Goal: Task Accomplishment & Management: Complete application form

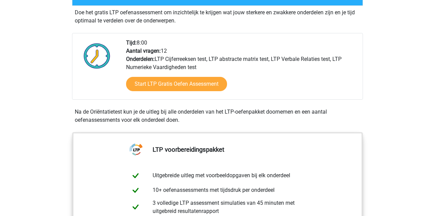
scroll to position [144, 0]
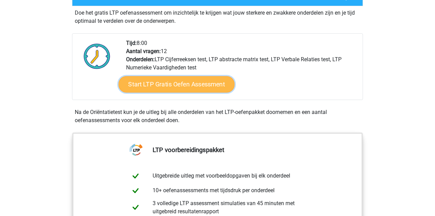
click at [175, 86] on link "Start LTP Gratis Oefen Assessment" at bounding box center [177, 84] width 116 height 16
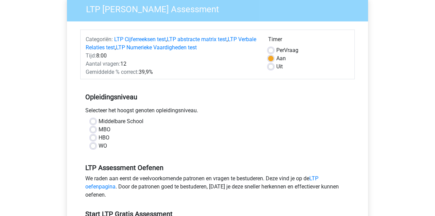
scroll to position [64, 0]
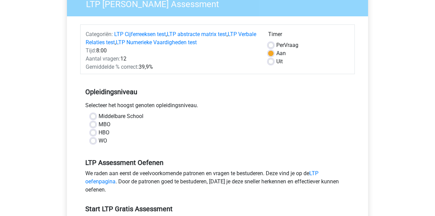
click at [98, 124] on label "MBO" at bounding box center [104, 124] width 12 height 8
click at [93, 124] on input "MBO" at bounding box center [92, 123] width 5 height 7
radio input "true"
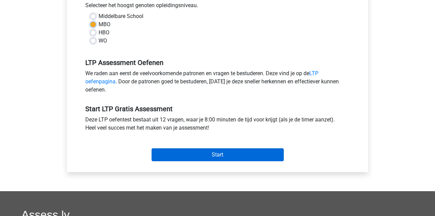
scroll to position [171, 0]
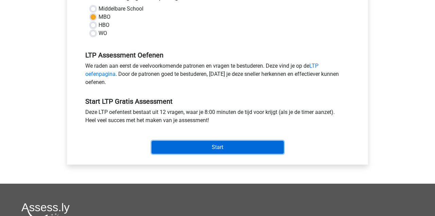
click at [210, 149] on input "Start" at bounding box center [217, 147] width 132 height 13
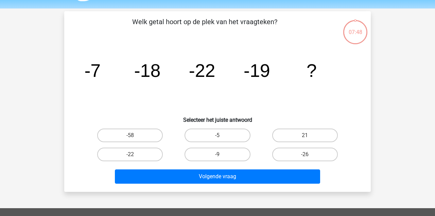
scroll to position [20, 0]
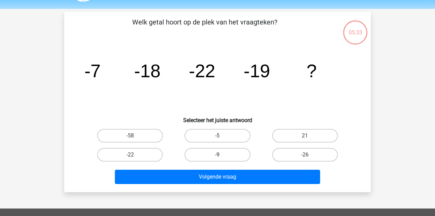
click at [229, 154] on label "-9" at bounding box center [217, 155] width 66 height 14
click at [222, 154] on input "-9" at bounding box center [219, 156] width 4 height 4
radio input "true"
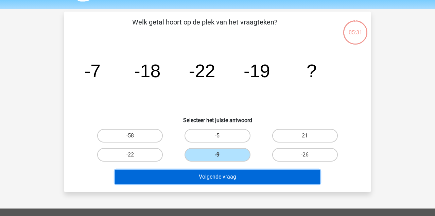
click at [239, 178] on button "Volgende vraag" at bounding box center [217, 176] width 205 height 14
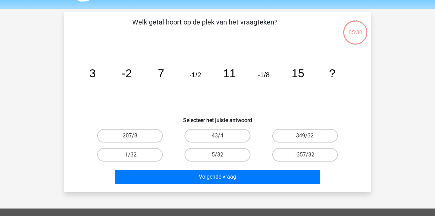
scroll to position [31, 0]
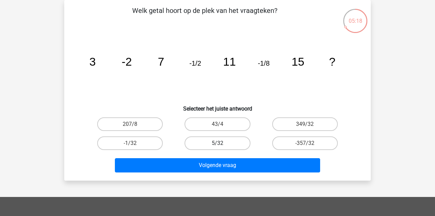
click at [212, 143] on label "5/32" at bounding box center [217, 143] width 66 height 14
click at [217, 143] on input "5/32" at bounding box center [219, 145] width 4 height 4
radio input "true"
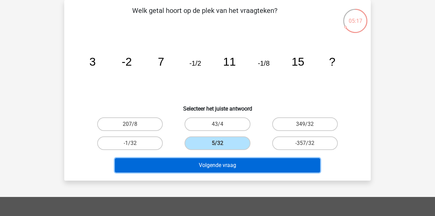
click at [216, 168] on button "Volgende vraag" at bounding box center [217, 165] width 205 height 14
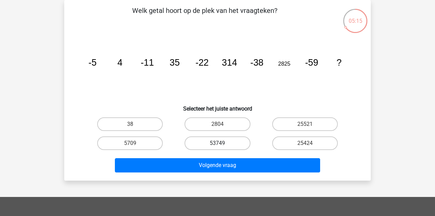
click at [222, 146] on label "53749" at bounding box center [217, 143] width 66 height 14
click at [222, 146] on input "53749" at bounding box center [219, 145] width 4 height 4
radio input "true"
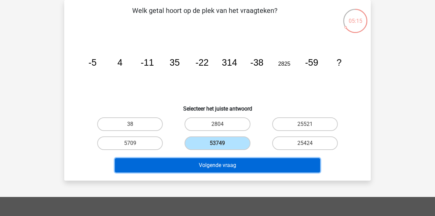
click at [222, 170] on button "Volgende vraag" at bounding box center [217, 165] width 205 height 14
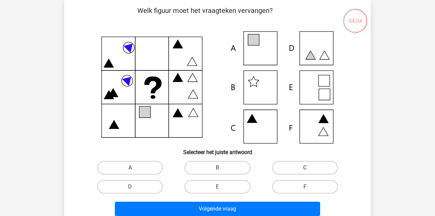
click at [297, 172] on label "C" at bounding box center [305, 168] width 66 height 14
click at [305, 172] on input "C" at bounding box center [307, 169] width 4 height 4
radio input "true"
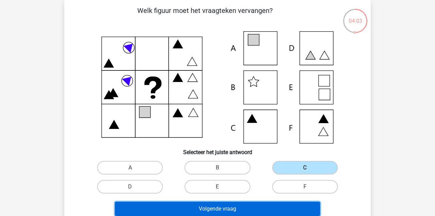
click at [235, 210] on button "Volgende vraag" at bounding box center [217, 208] width 205 height 14
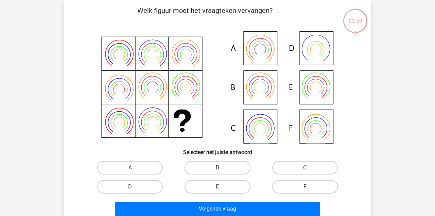
click at [259, 129] on icon at bounding box center [259, 136] width 19 height 16
click at [147, 185] on label "D" at bounding box center [130, 187] width 66 height 14
click at [134, 186] on input "D" at bounding box center [132, 188] width 4 height 4
radio input "true"
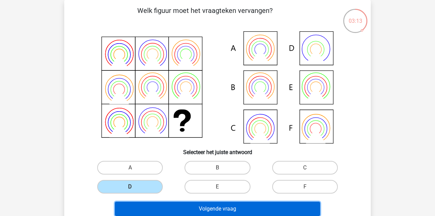
click at [212, 207] on button "Volgende vraag" at bounding box center [217, 208] width 205 height 14
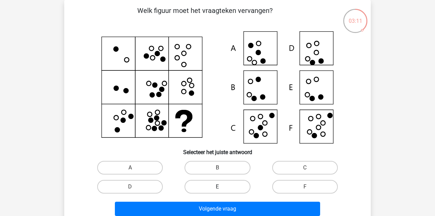
click at [223, 183] on label "E" at bounding box center [217, 187] width 66 height 14
click at [222, 186] on input "E" at bounding box center [219, 188] width 4 height 4
radio input "true"
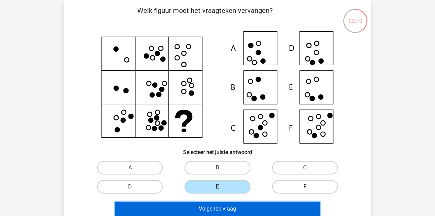
click at [228, 211] on button "Volgende vraag" at bounding box center [217, 208] width 205 height 14
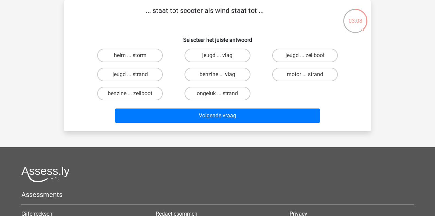
scroll to position [0, 0]
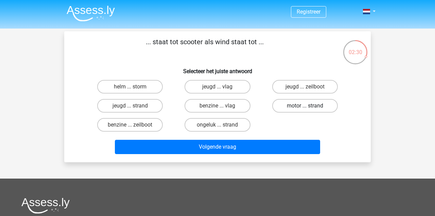
click at [299, 107] on label "motor ... strand" at bounding box center [305, 106] width 66 height 14
click at [305, 107] on input "motor ... strand" at bounding box center [307, 108] width 4 height 4
radio input "true"
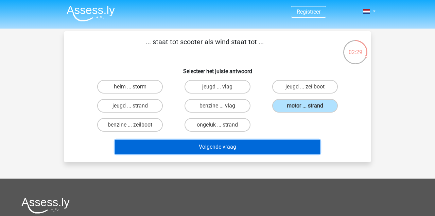
click at [229, 145] on button "Volgende vraag" at bounding box center [217, 147] width 205 height 14
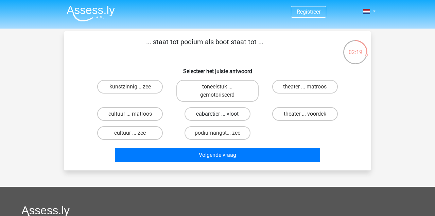
click at [224, 115] on label "cabaretier ... vloot" at bounding box center [217, 114] width 66 height 14
click at [222, 115] on input "cabaretier ... vloot" at bounding box center [219, 116] width 4 height 4
radio input "true"
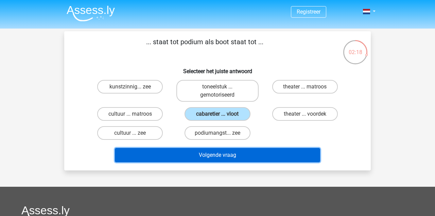
click at [236, 157] on button "Volgende vraag" at bounding box center [217, 155] width 205 height 14
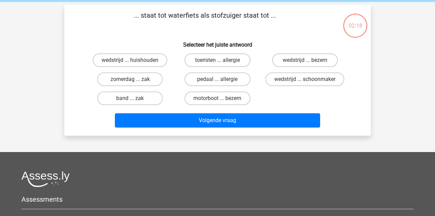
scroll to position [31, 0]
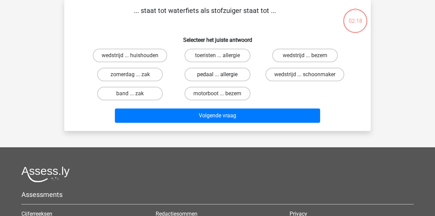
click at [222, 80] on label "pedaal ... allergie" at bounding box center [217, 75] width 66 height 14
click at [222, 79] on input "pedaal ... allergie" at bounding box center [219, 76] width 4 height 4
radio input "true"
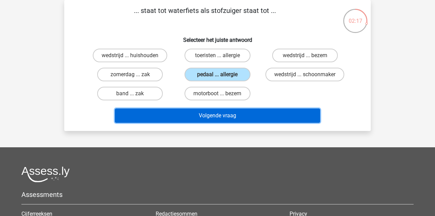
click at [230, 114] on button "Volgende vraag" at bounding box center [217, 115] width 205 height 14
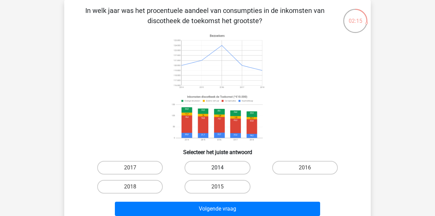
click at [228, 169] on label "2014" at bounding box center [217, 168] width 66 height 14
click at [222, 169] on input "2014" at bounding box center [219, 169] width 4 height 4
radio input "true"
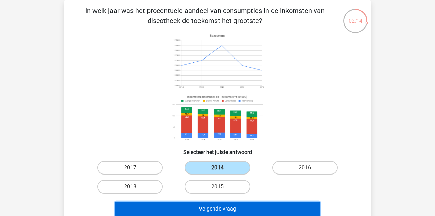
click at [241, 209] on button "Volgende vraag" at bounding box center [217, 208] width 205 height 14
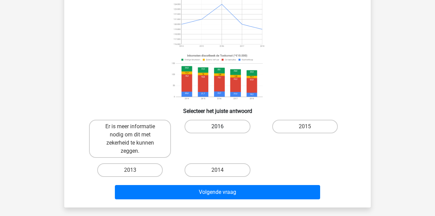
scroll to position [73, 0]
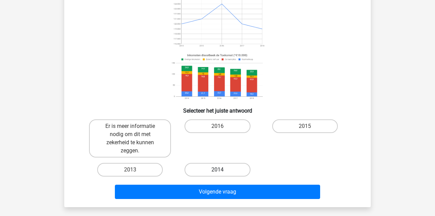
click at [225, 165] on label "2014" at bounding box center [217, 170] width 66 height 14
click at [222, 169] on input "2014" at bounding box center [219, 171] width 4 height 4
radio input "true"
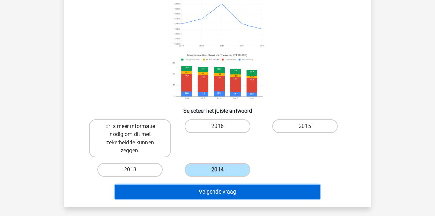
click at [236, 195] on button "Volgende vraag" at bounding box center [217, 191] width 205 height 14
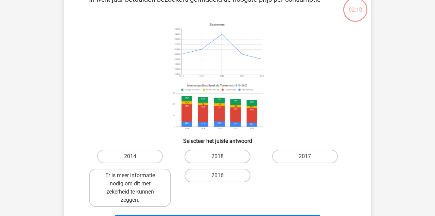
scroll to position [31, 0]
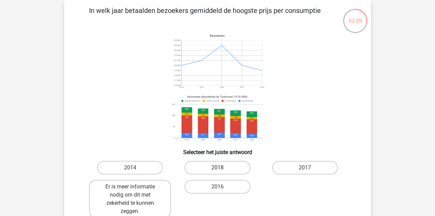
click at [216, 167] on label "2018" at bounding box center [217, 168] width 66 height 14
click at [217, 167] on input "2018" at bounding box center [219, 169] width 4 height 4
radio input "true"
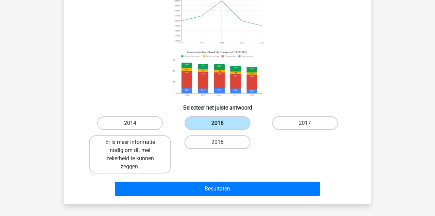
scroll to position [79, 0]
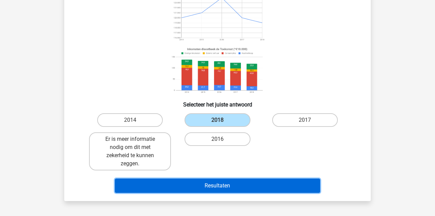
click at [221, 188] on button "Resultaten" at bounding box center [217, 185] width 205 height 14
